Goal: Task Accomplishment & Management: Use online tool/utility

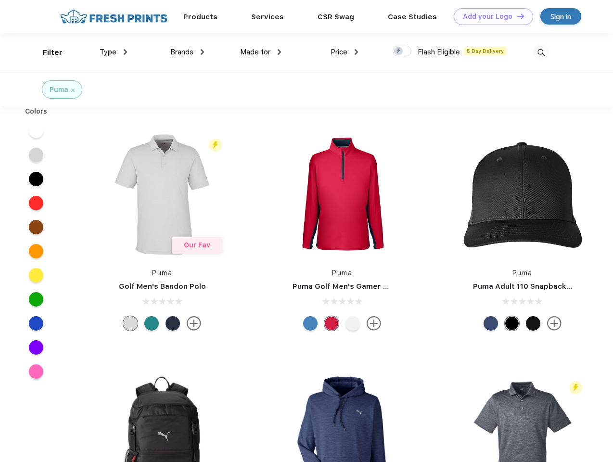
click at [489, 16] on link "Add your Logo Design Tool" at bounding box center [492, 16] width 79 height 17
click at [0, 0] on div "Design Tool" at bounding box center [0, 0] width 0 height 0
click at [516, 16] on link "Add your Logo Design Tool" at bounding box center [492, 16] width 79 height 17
click at [46, 52] on div "Filter" at bounding box center [53, 52] width 20 height 11
click at [113, 52] on span "Type" at bounding box center [108, 52] width 17 height 9
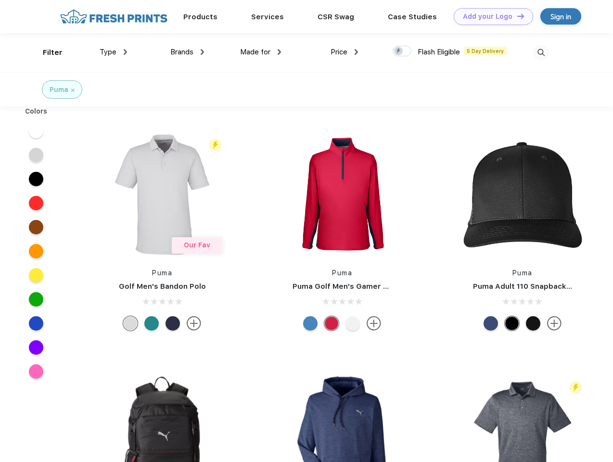
click at [187, 52] on span "Brands" at bounding box center [181, 52] width 23 height 9
click at [261, 52] on span "Made for" at bounding box center [255, 52] width 30 height 9
click at [344, 52] on span "Price" at bounding box center [338, 52] width 17 height 9
click at [402, 51] on div at bounding box center [401, 51] width 19 height 11
click at [399, 51] on input "checkbox" at bounding box center [395, 48] width 6 height 6
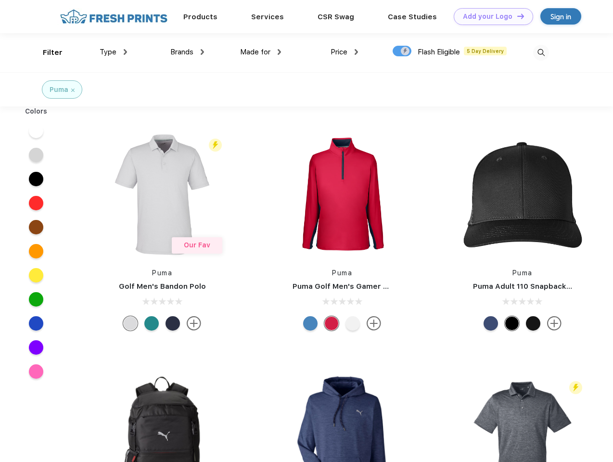
click at [540, 52] on img at bounding box center [541, 53] width 16 height 16
